Goal: Transaction & Acquisition: Purchase product/service

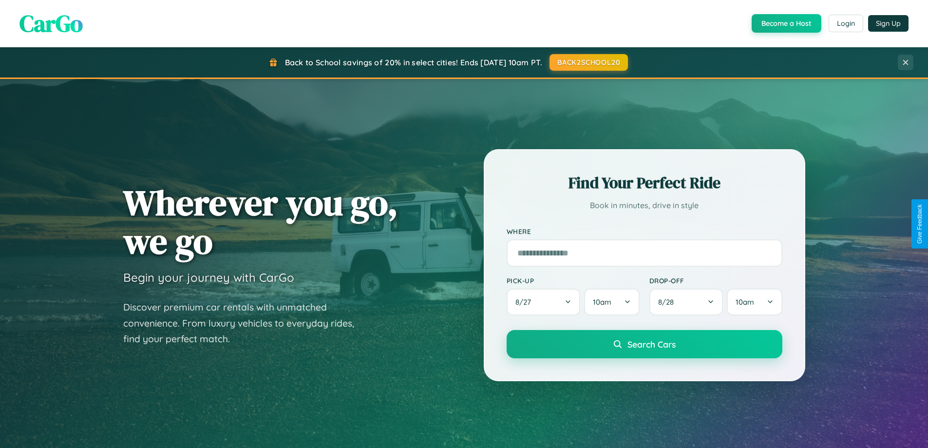
scroll to position [670, 0]
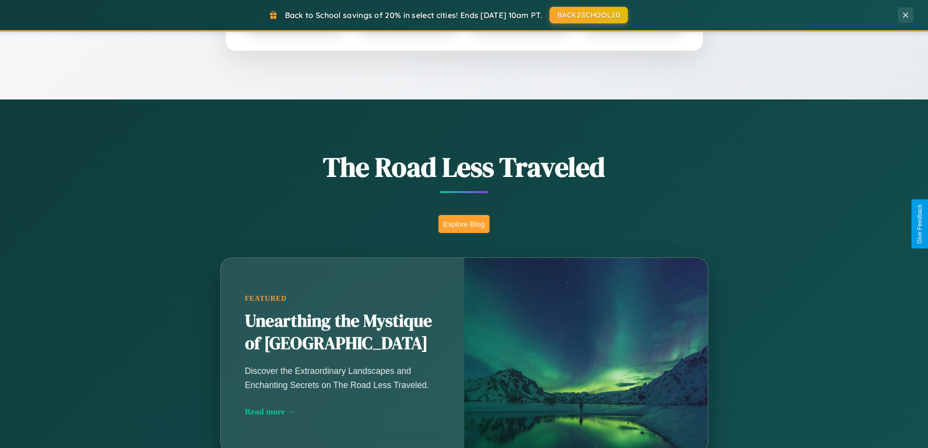
click at [464, 224] on button "Explore Blog" at bounding box center [463, 224] width 51 height 18
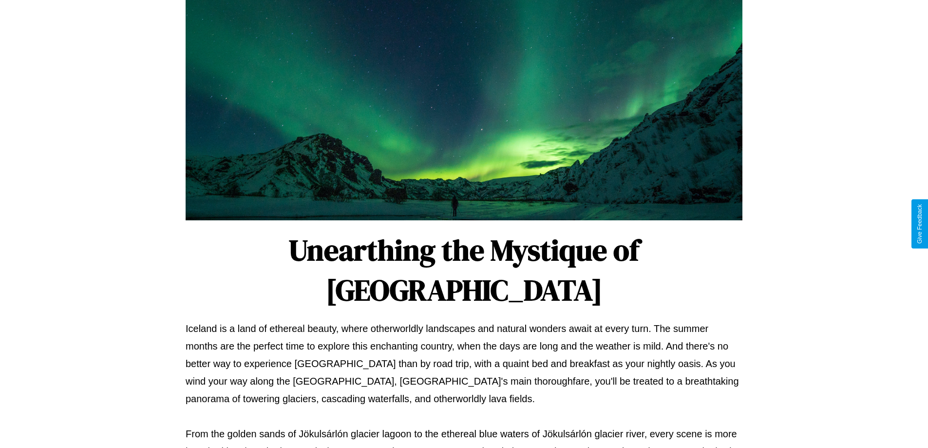
scroll to position [315, 0]
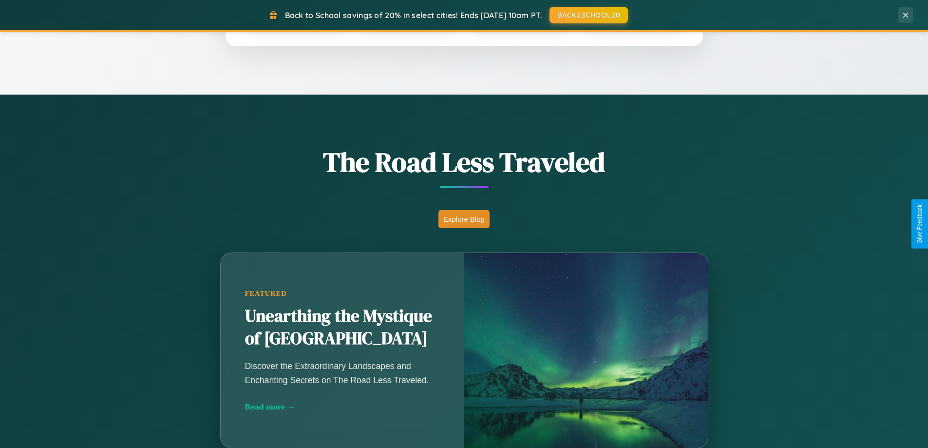
scroll to position [670, 0]
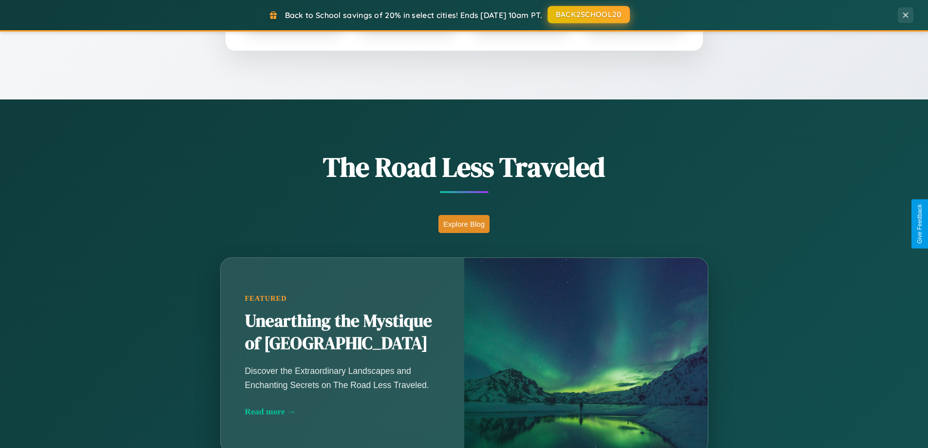
click at [588, 15] on button "BACK2SCHOOL20" at bounding box center [588, 15] width 82 height 18
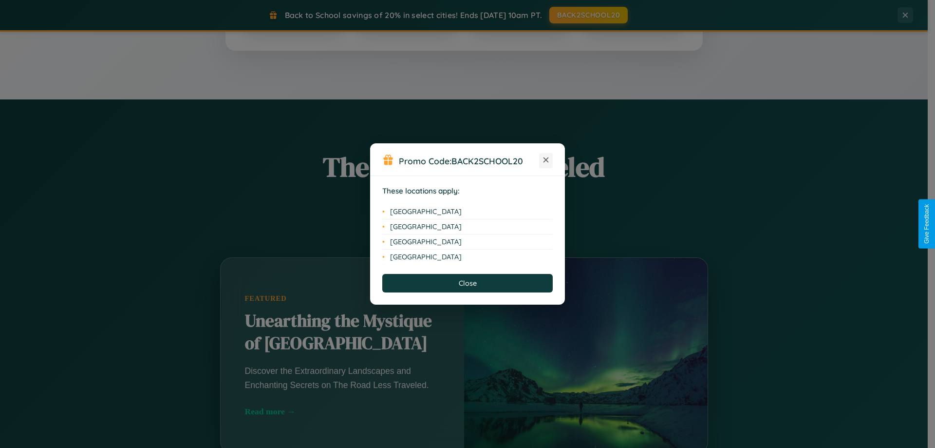
click at [546, 160] on icon at bounding box center [545, 159] width 5 height 5
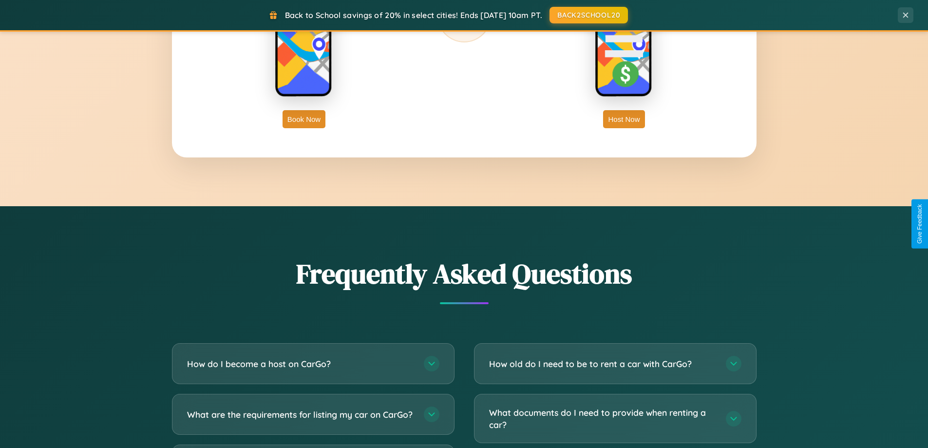
scroll to position [1874, 0]
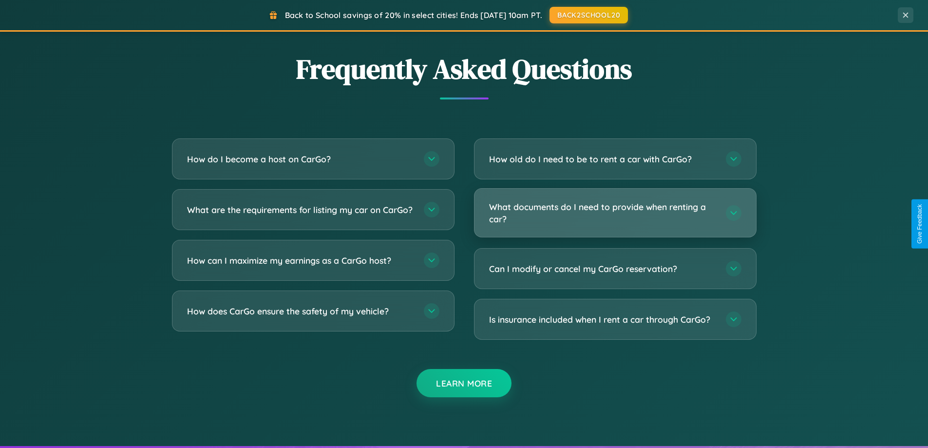
click at [615, 212] on h3 "What documents do I need to provide when renting a car?" at bounding box center [602, 213] width 227 height 24
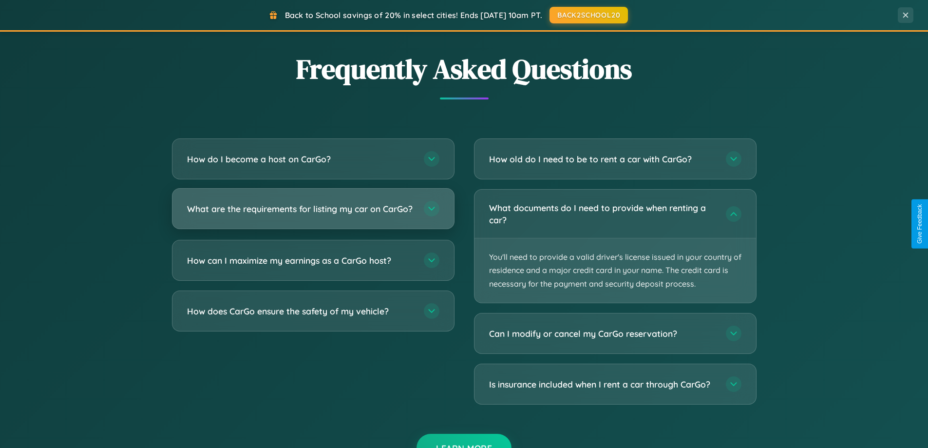
click at [313, 213] on h3 "What are the requirements for listing my car on CarGo?" at bounding box center [300, 209] width 227 height 12
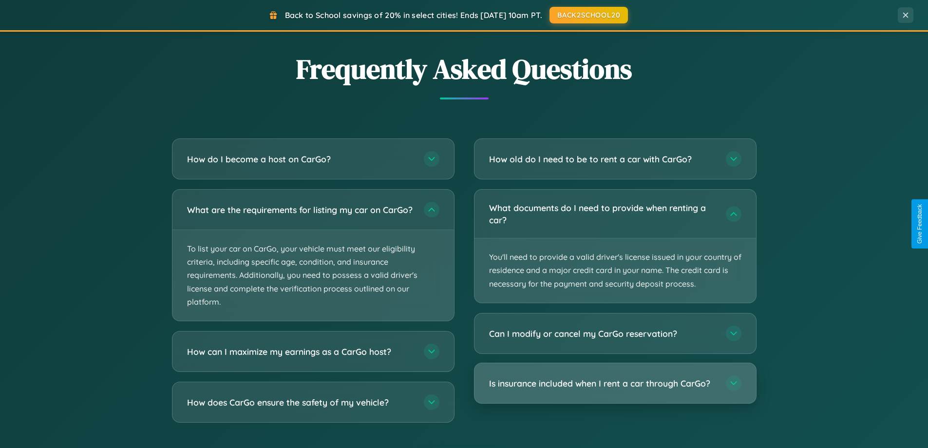
click at [615, 383] on h3 "Is insurance included when I rent a car through CarGo?" at bounding box center [602, 383] width 227 height 12
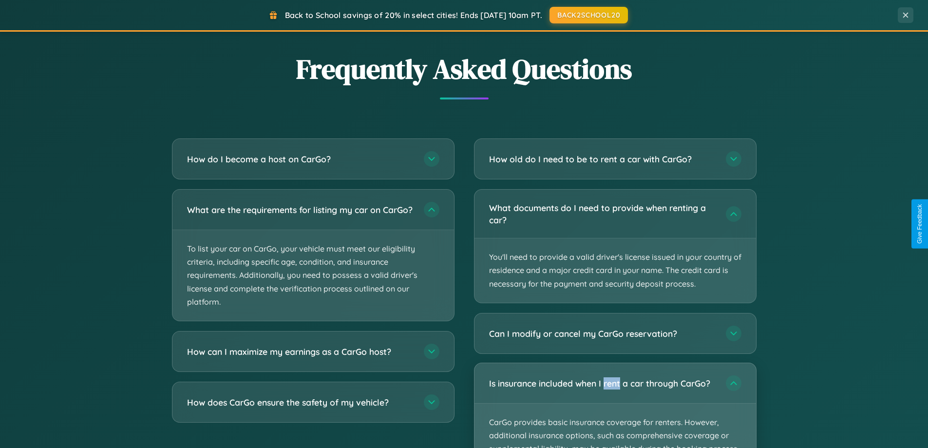
click at [615, 405] on p "CarGo provides basic insurance coverage for renters. However, additional insura…" at bounding box center [614, 448] width 281 height 91
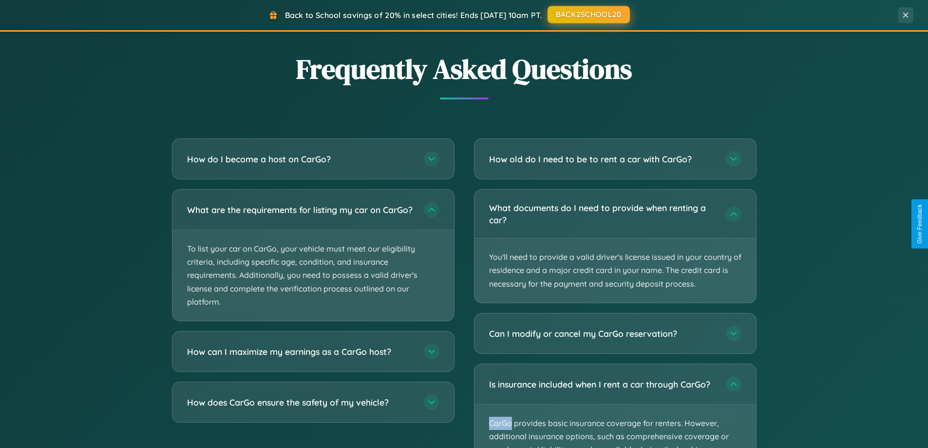
click at [588, 15] on button "BACK2SCHOOL20" at bounding box center [588, 15] width 82 height 18
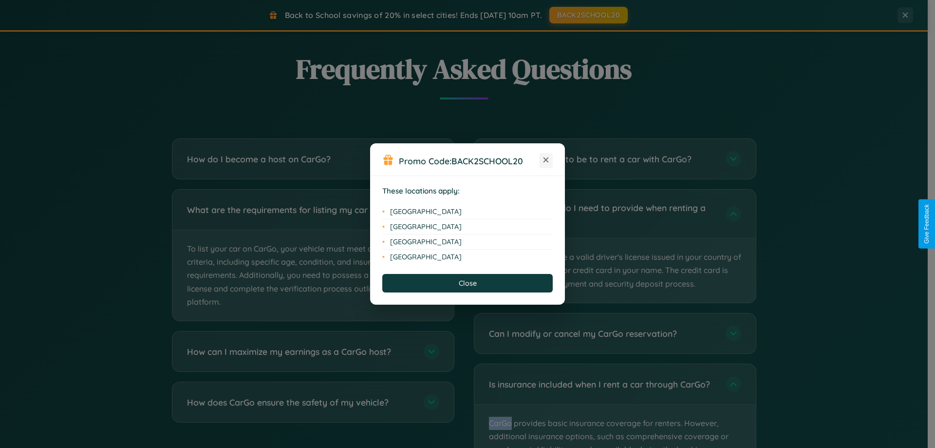
click at [546, 160] on icon at bounding box center [545, 159] width 5 height 5
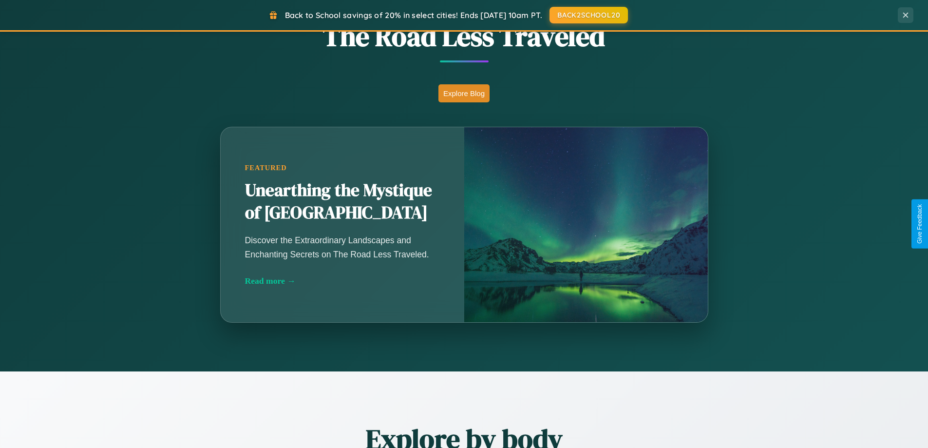
scroll to position [29, 0]
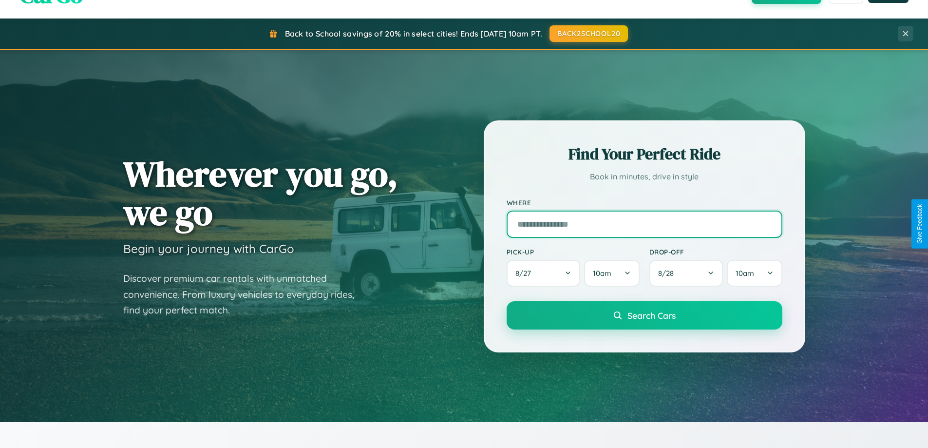
click at [644, 224] on input "text" at bounding box center [644, 223] width 276 height 27
type input "******"
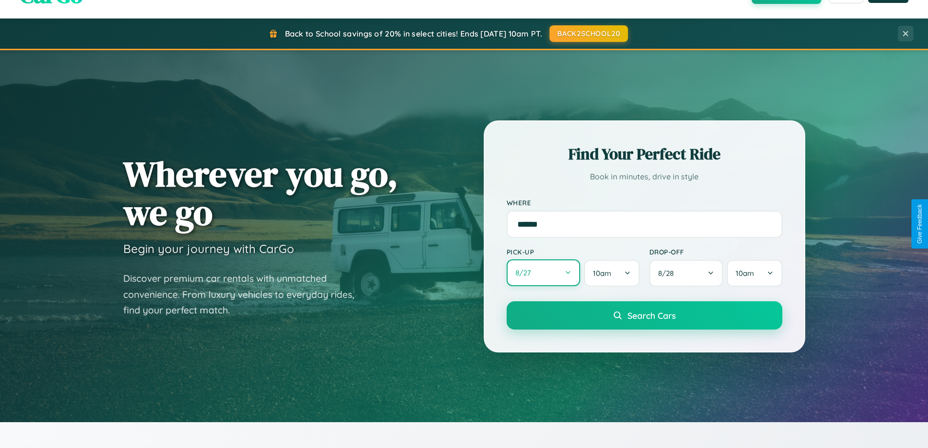
click at [543, 273] on button "8 / 27" at bounding box center [543, 272] width 74 height 27
select select "*"
select select "****"
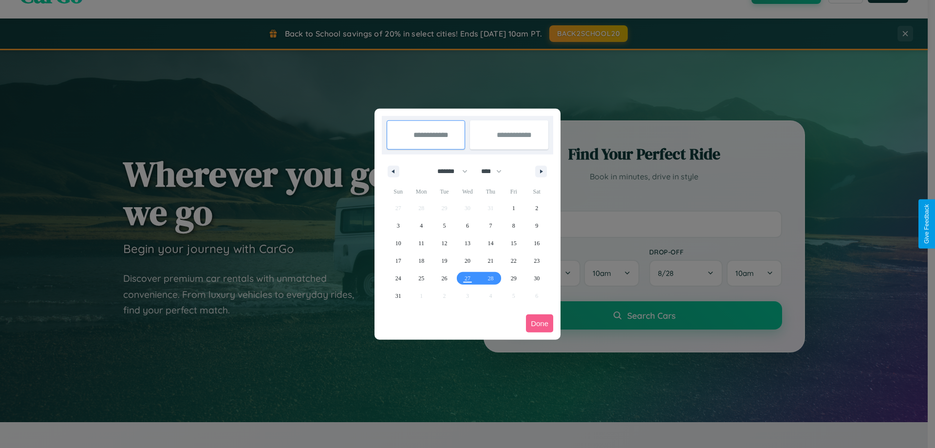
drag, startPoint x: 448, startPoint y: 171, endPoint x: 468, endPoint y: 195, distance: 31.2
click at [448, 171] on select "******* ******** ***** ***** *** **** **** ****** ********* ******* ******** **…" at bounding box center [450, 171] width 41 height 16
select select "**"
click at [467, 243] on span "12" at bounding box center [468, 243] width 6 height 18
type input "**********"
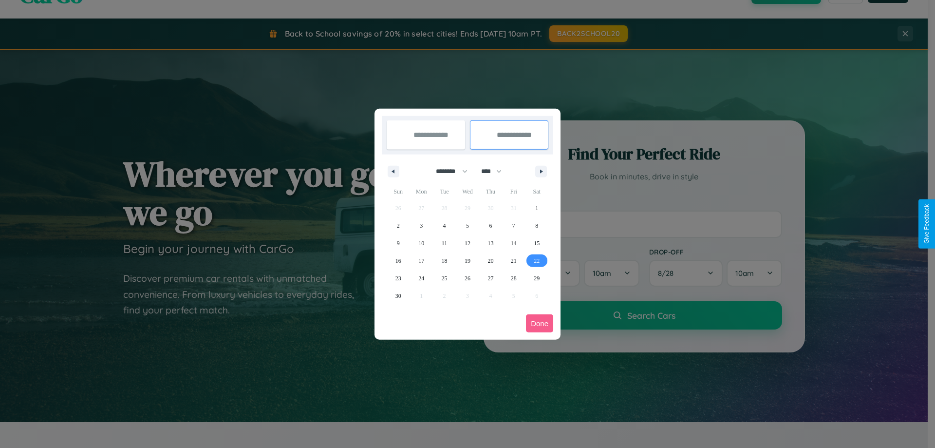
click at [537, 260] on span "22" at bounding box center [537, 261] width 6 height 18
type input "**********"
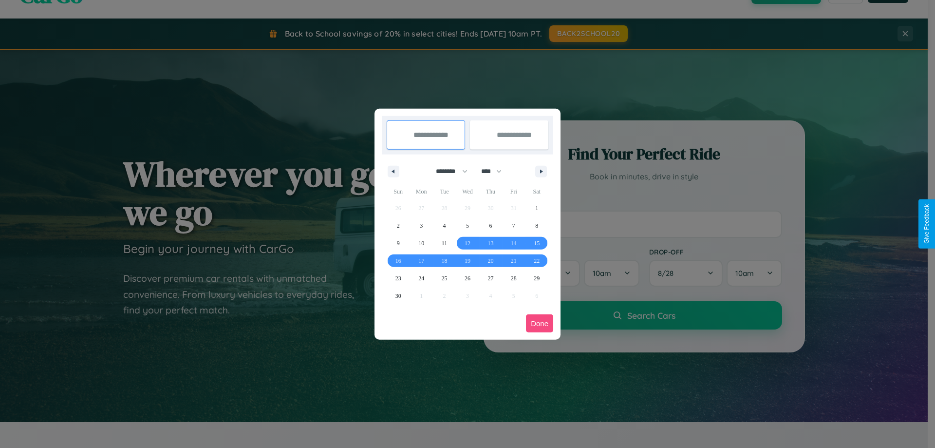
click at [540, 323] on button "Done" at bounding box center [539, 323] width 27 height 18
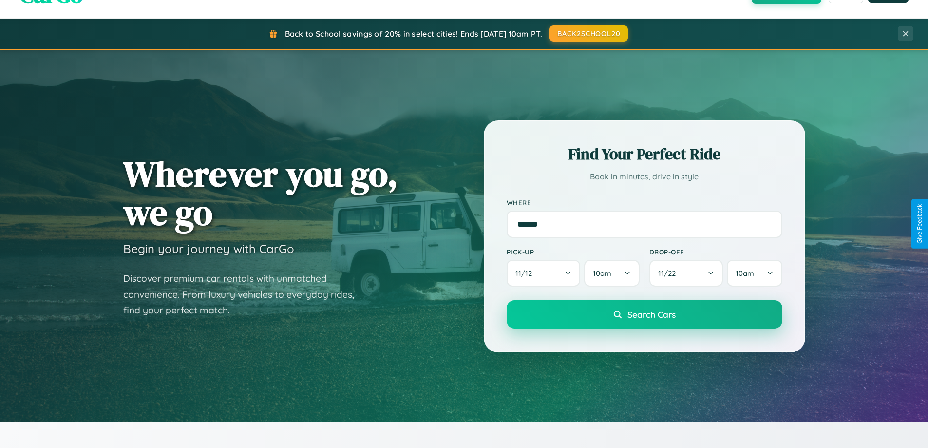
click at [644, 314] on span "Search Cars" at bounding box center [651, 314] width 48 height 11
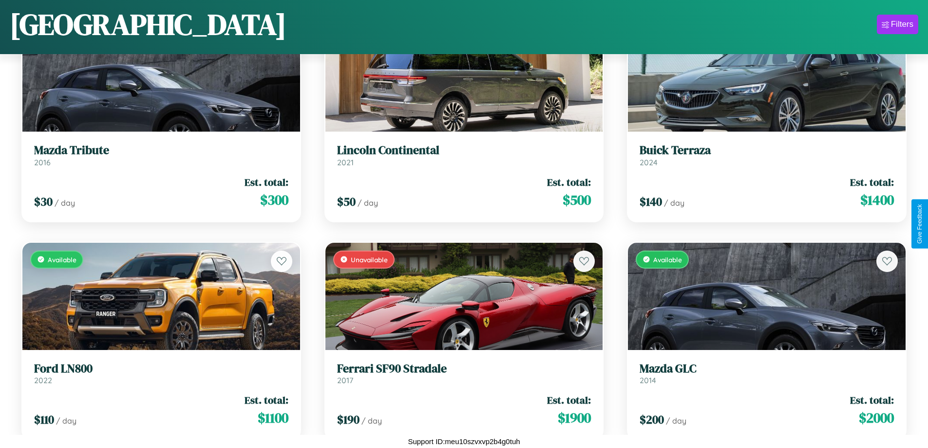
scroll to position [791, 0]
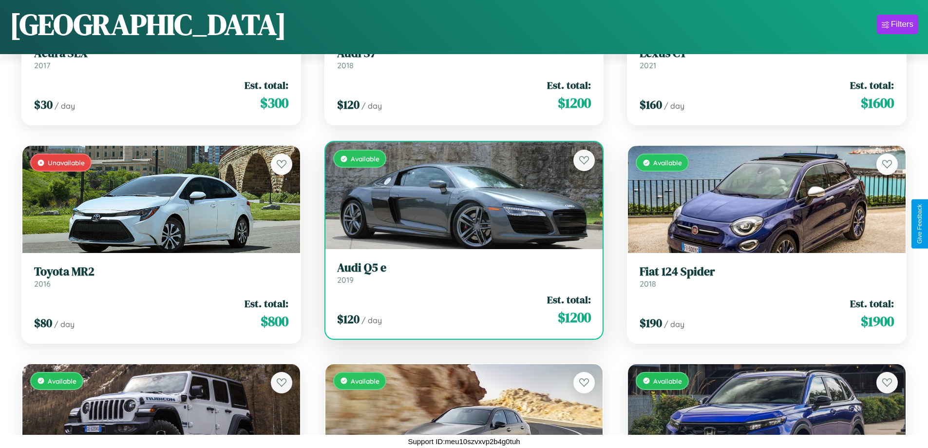
click at [460, 276] on link "Audi Q5 e 2019" at bounding box center [464, 273] width 254 height 24
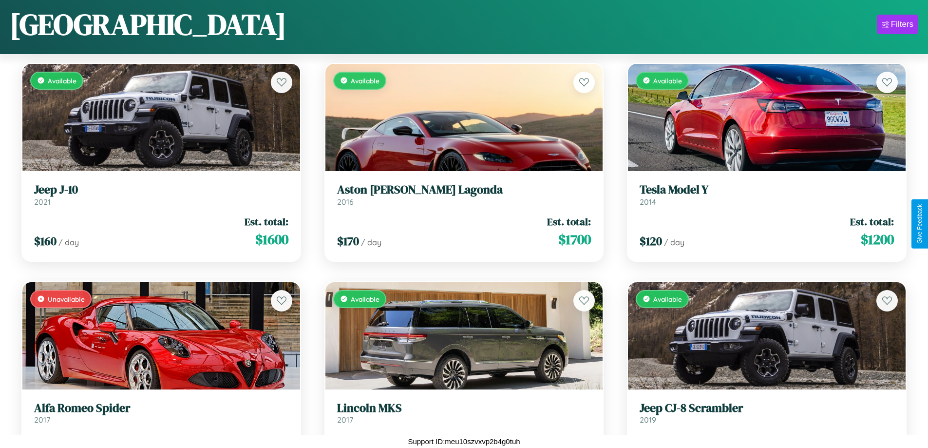
scroll to position [3844, 0]
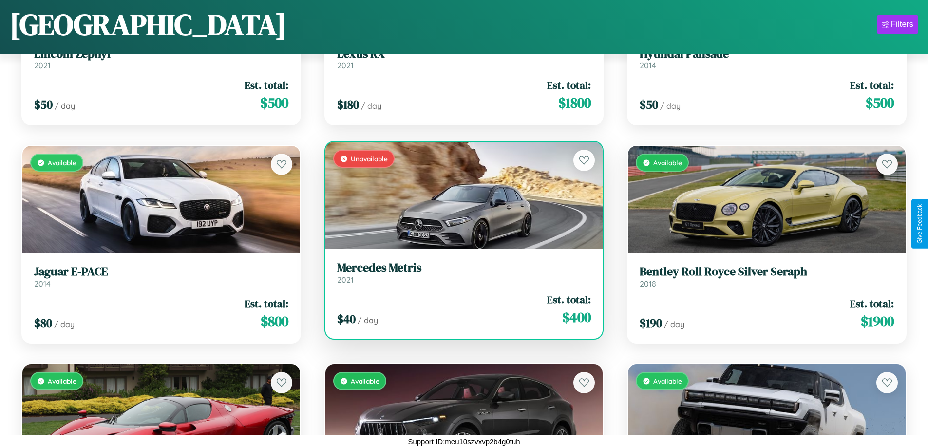
click at [460, 273] on h3 "[PERSON_NAME]" at bounding box center [464, 268] width 254 height 14
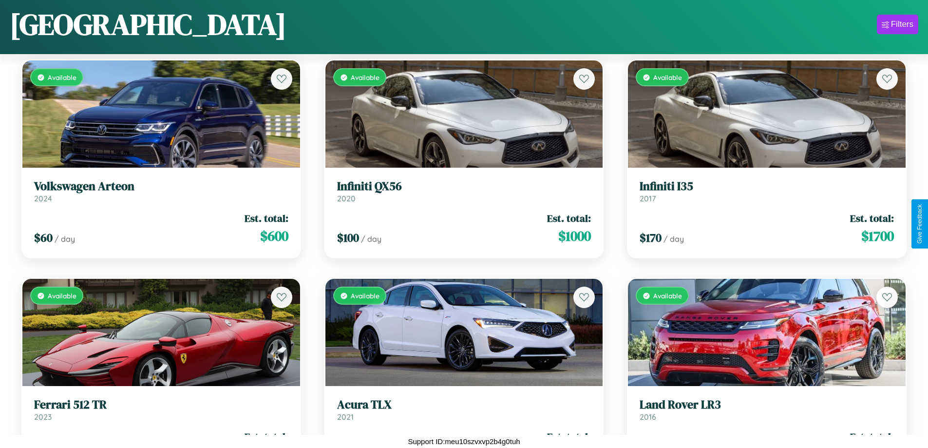
scroll to position [2536, 0]
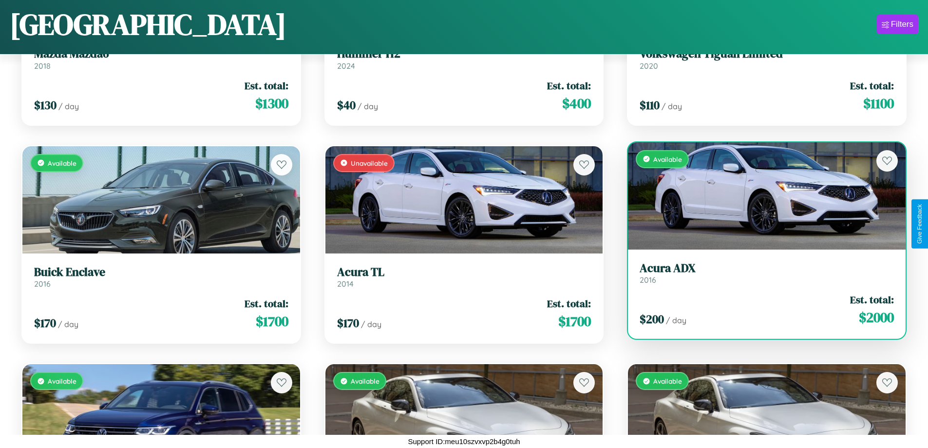
click at [760, 276] on link "Acura ADX 2016" at bounding box center [766, 273] width 254 height 24
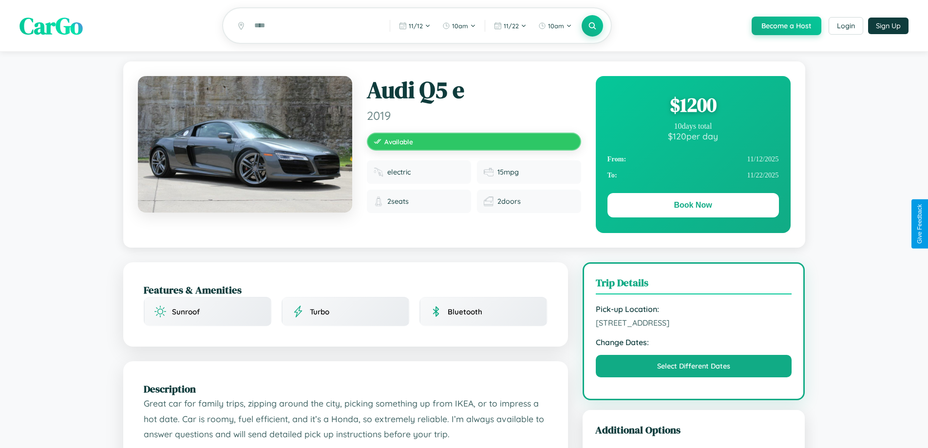
scroll to position [320, 0]
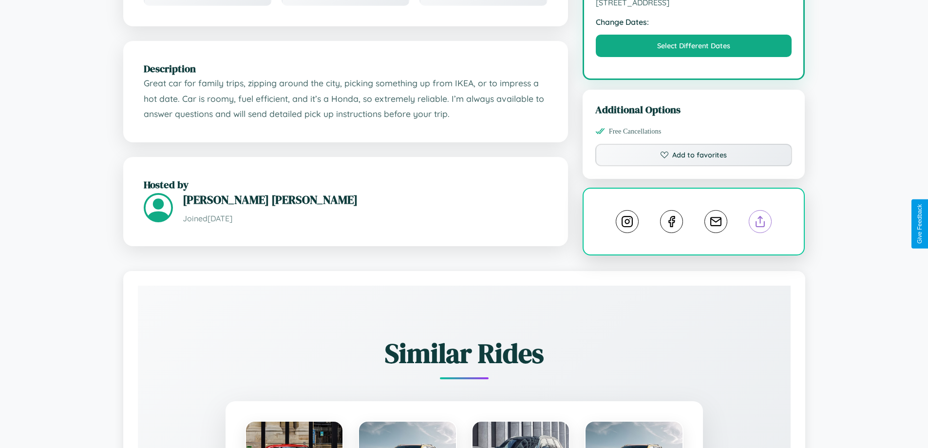
click at [760, 223] on line at bounding box center [760, 219] width 0 height 7
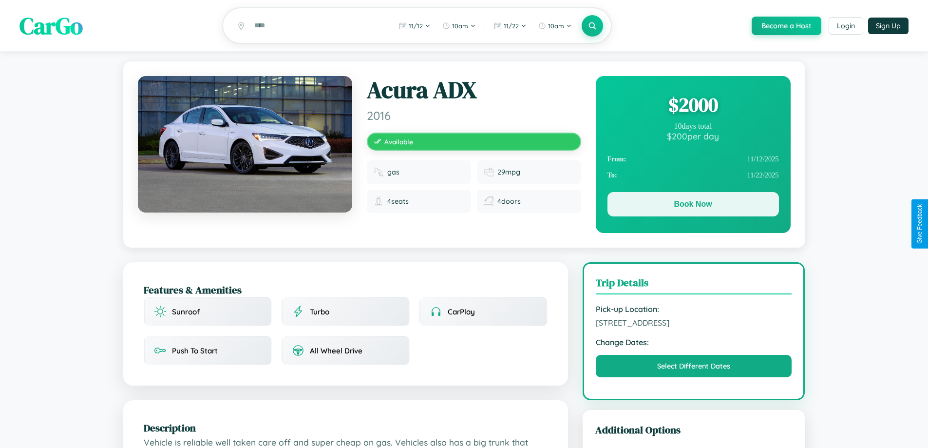
click at [692, 206] on button "Book Now" at bounding box center [692, 204] width 171 height 24
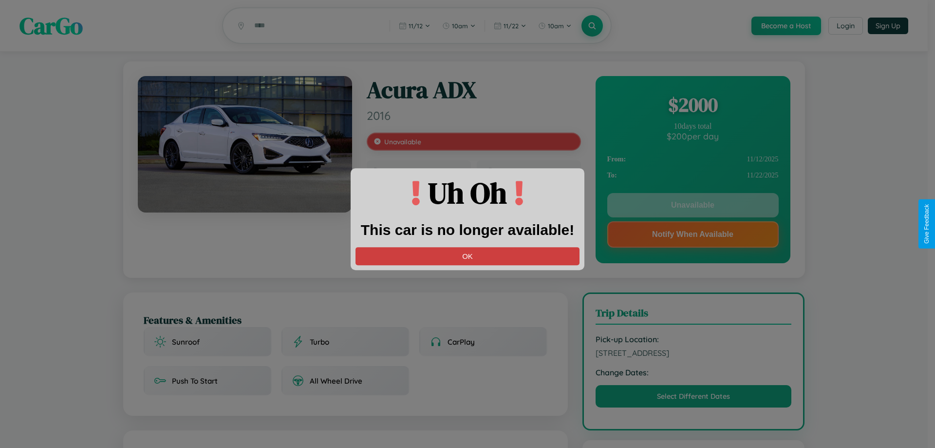
click at [468, 256] on button "OK" at bounding box center [468, 256] width 224 height 18
